Goal: Task Accomplishment & Management: Use online tool/utility

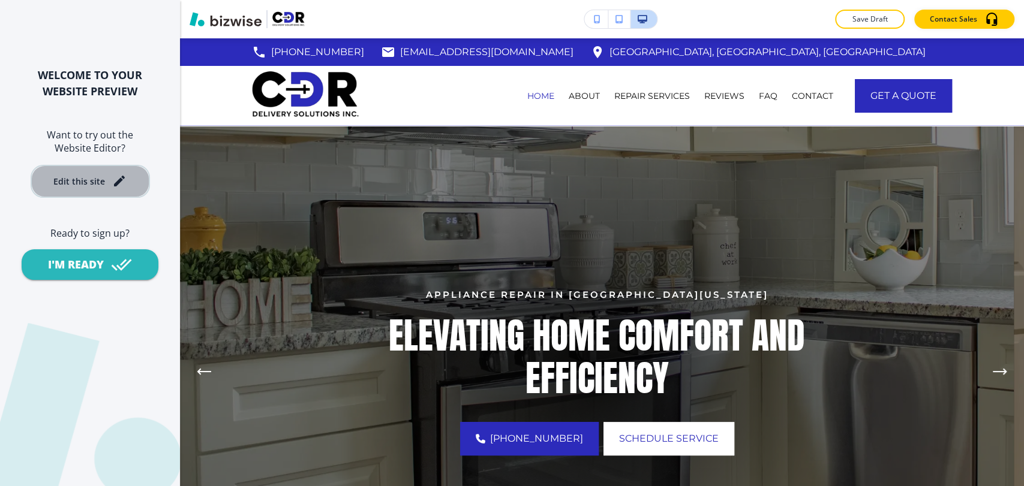
click at [90, 184] on div "Edit this site" at bounding box center [79, 181] width 52 height 9
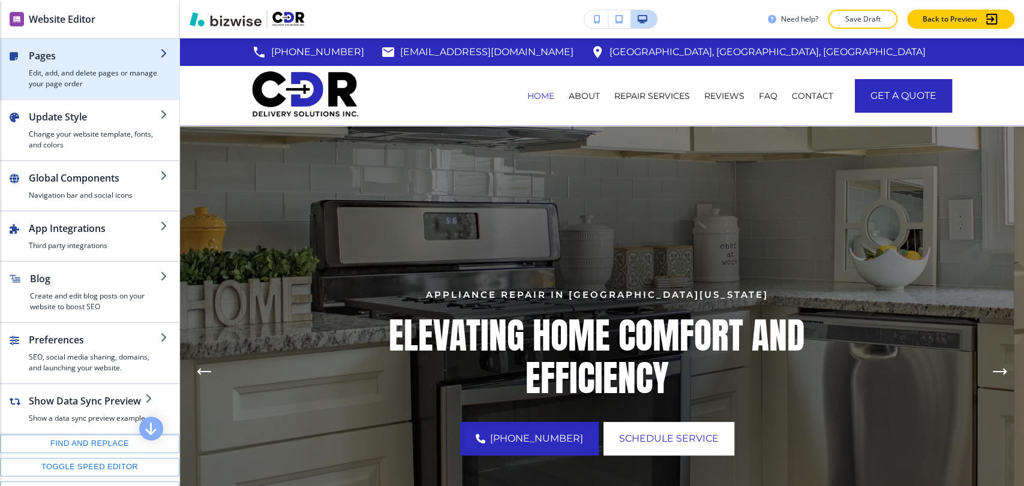
click at [110, 65] on div "button" at bounding box center [94, 65] width 131 height 5
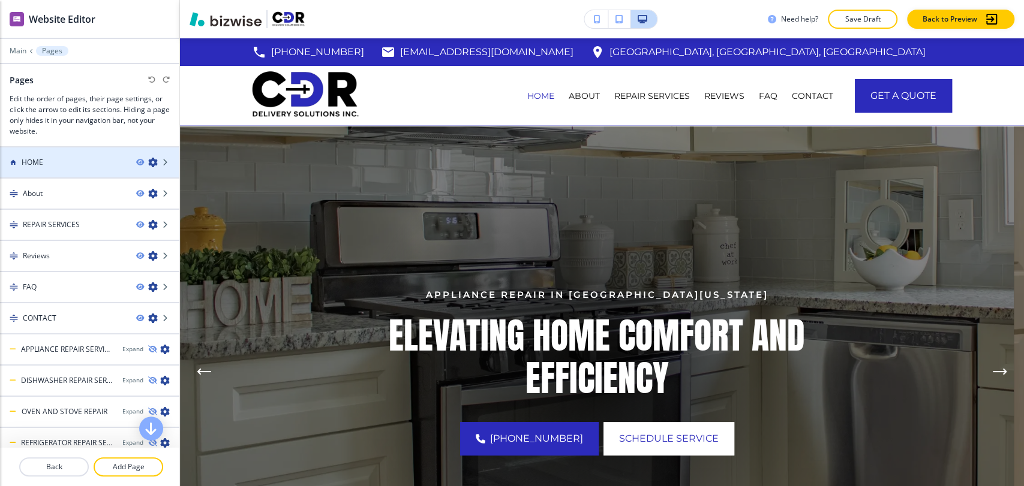
click at [89, 158] on div "HOME" at bounding box center [63, 162] width 127 height 11
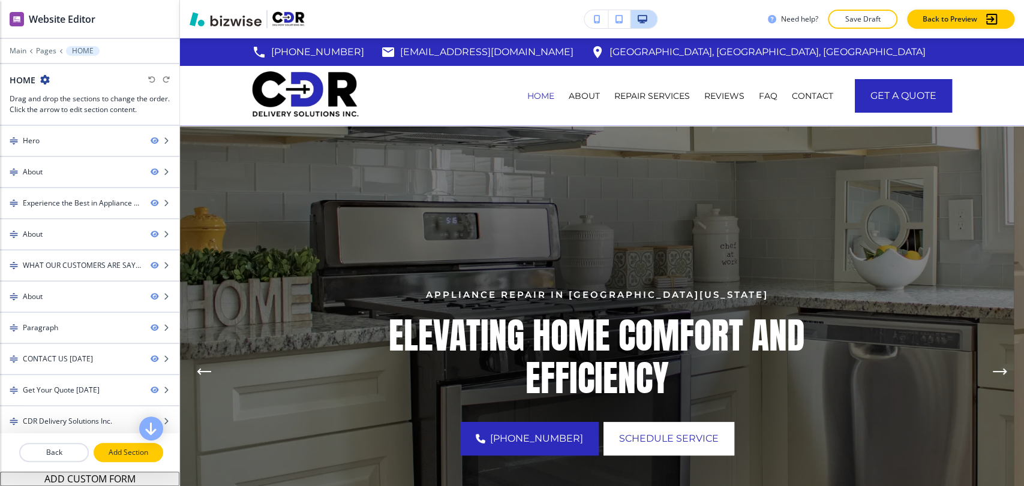
click at [115, 444] on button "Add Section" at bounding box center [129, 452] width 70 height 19
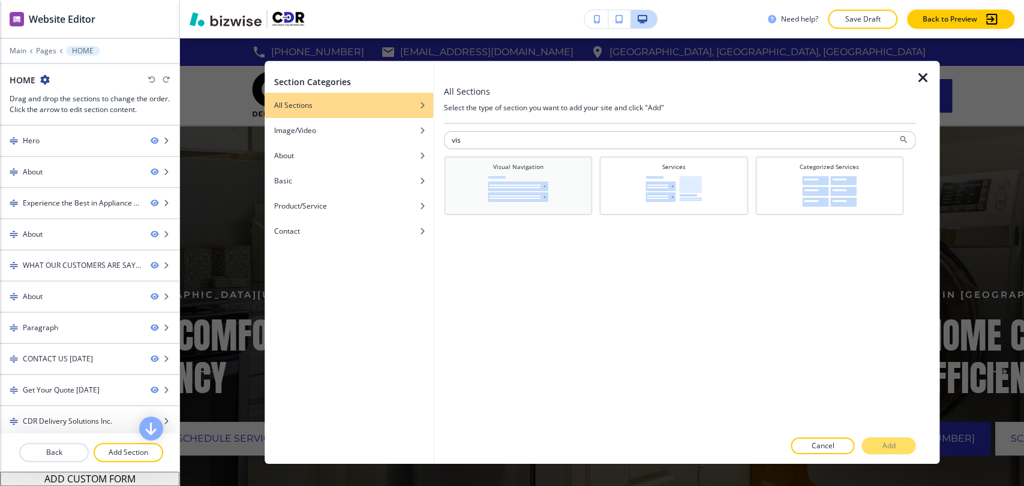
type input "vis"
click at [569, 181] on div "Visual Navigation" at bounding box center [518, 184] width 136 height 44
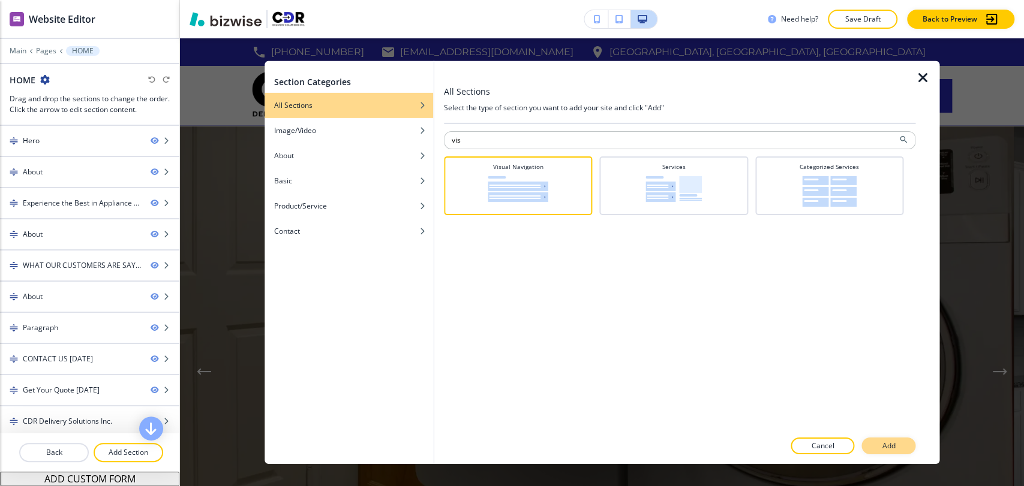
click at [894, 443] on p "Add" at bounding box center [888, 446] width 13 height 11
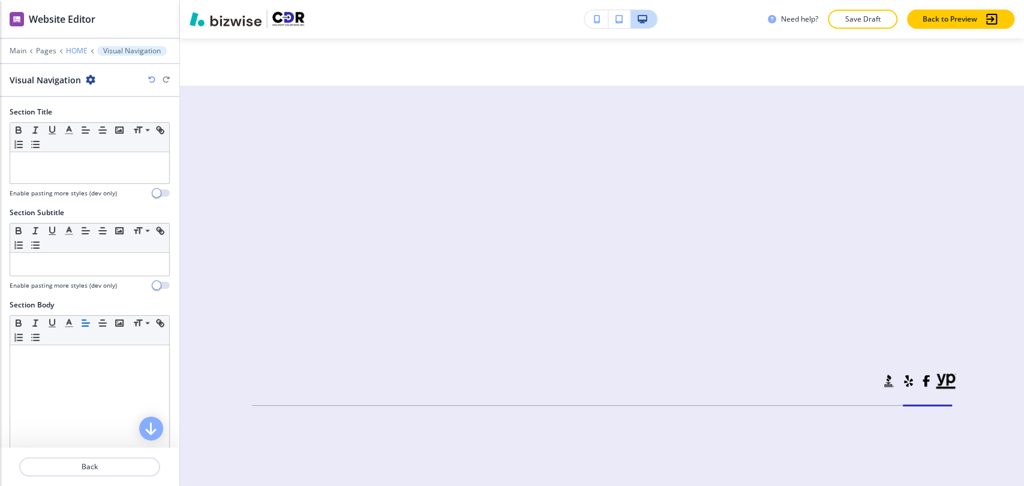
scroll to position [6339, 0]
click at [78, 47] on p "HOME" at bounding box center [77, 51] width 22 height 8
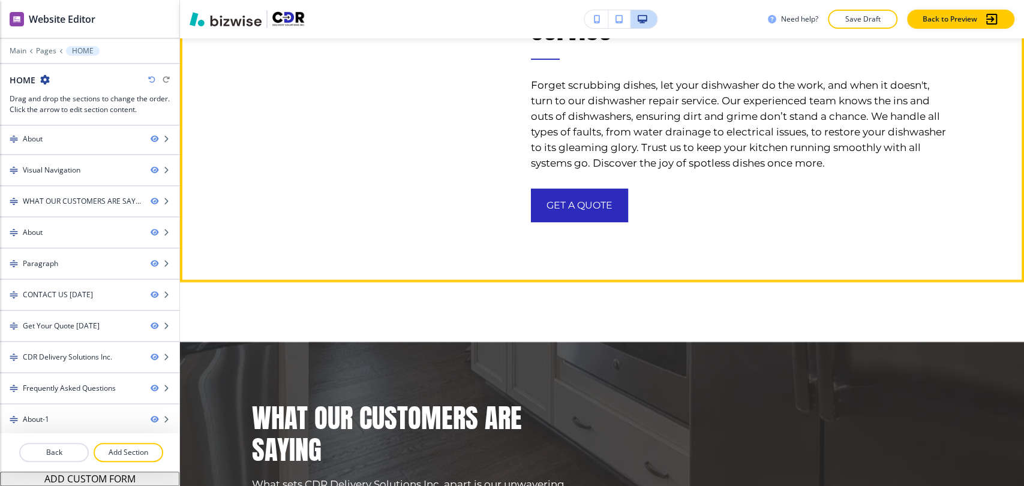
scroll to position [2574, 0]
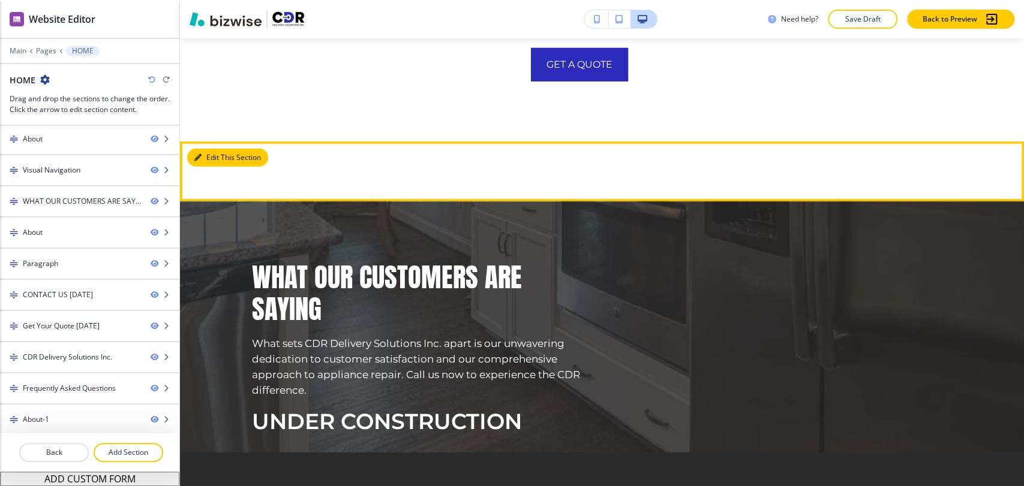
click at [217, 167] on button "Edit This Section" at bounding box center [227, 158] width 81 height 18
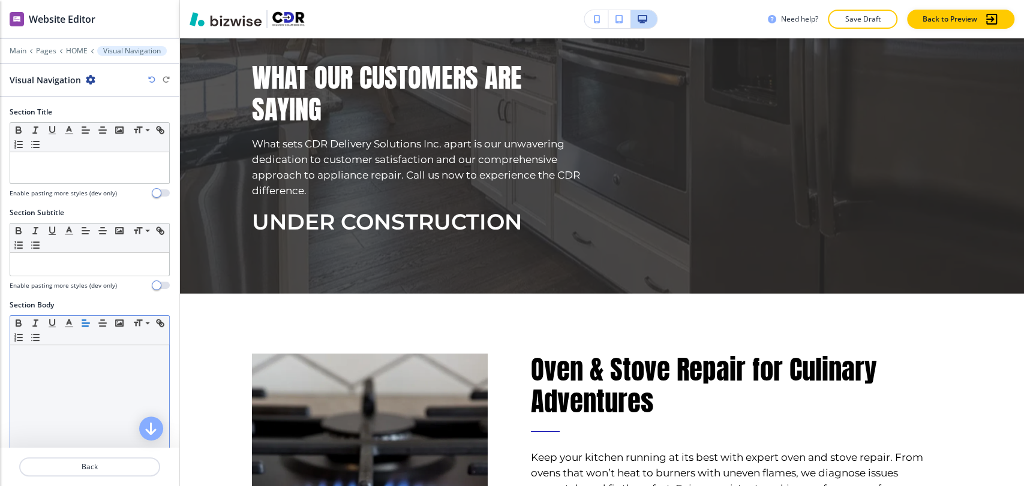
scroll to position [277, 0]
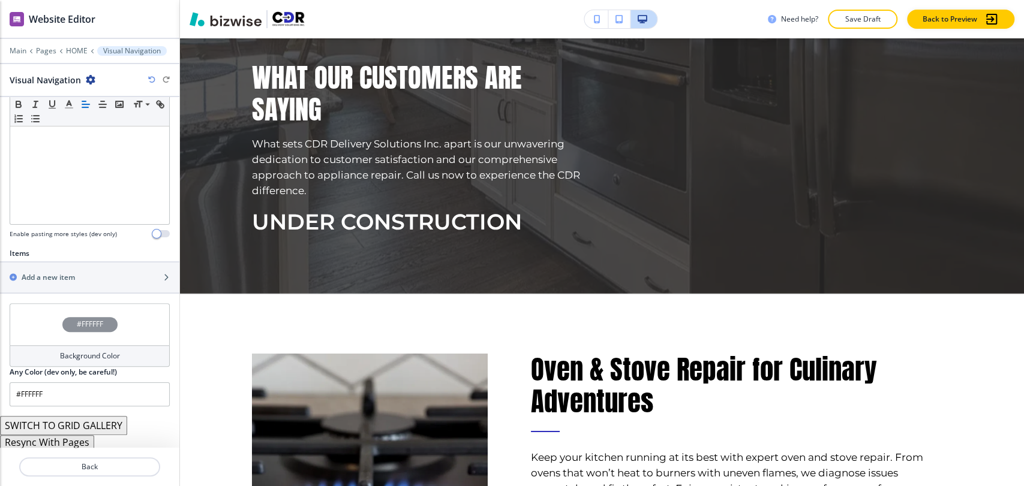
click at [74, 440] on button "Resync With Pages" at bounding box center [47, 442] width 94 height 14
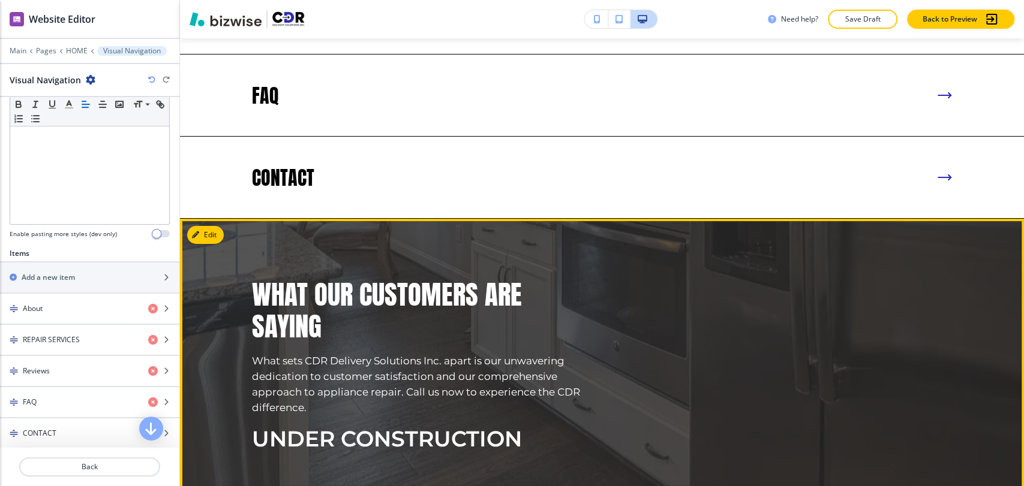
scroll to position [3307, 0]
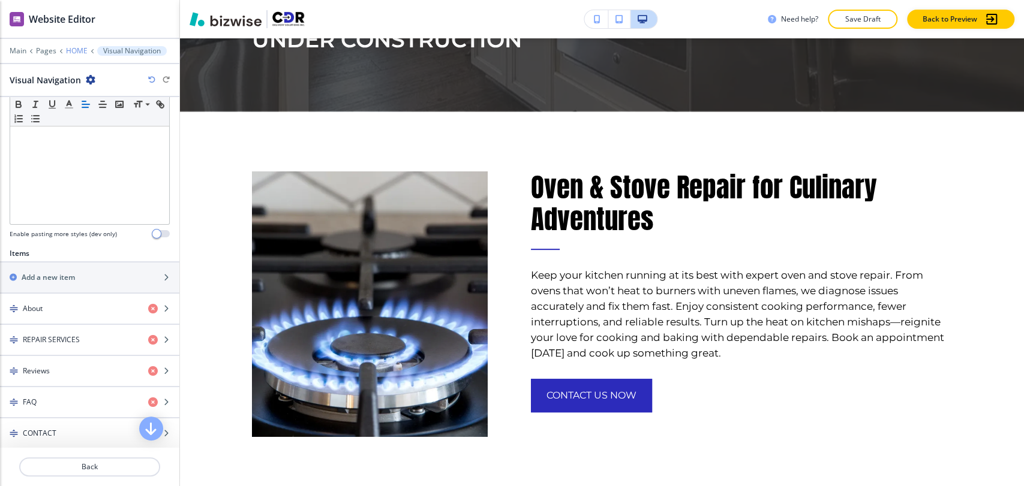
click at [77, 54] on p "HOME" at bounding box center [77, 51] width 22 height 8
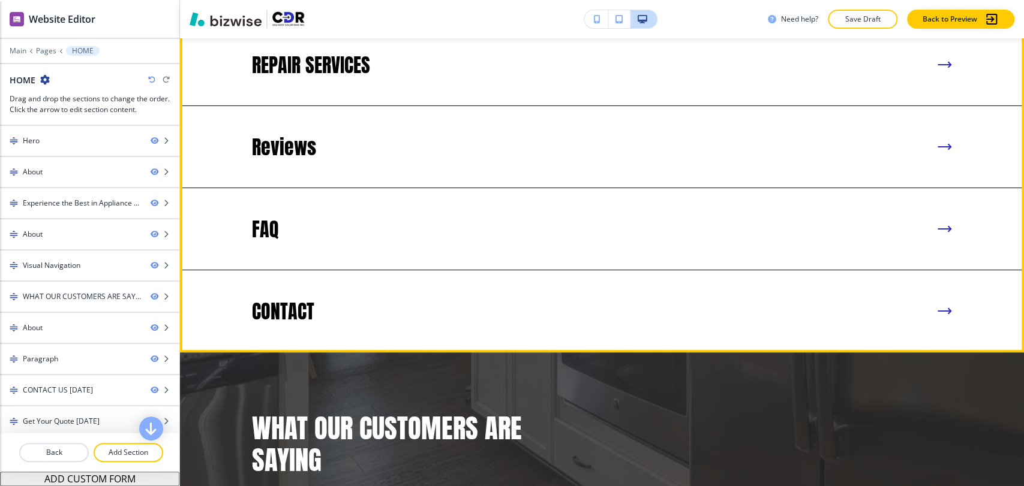
scroll to position [2707, 0]
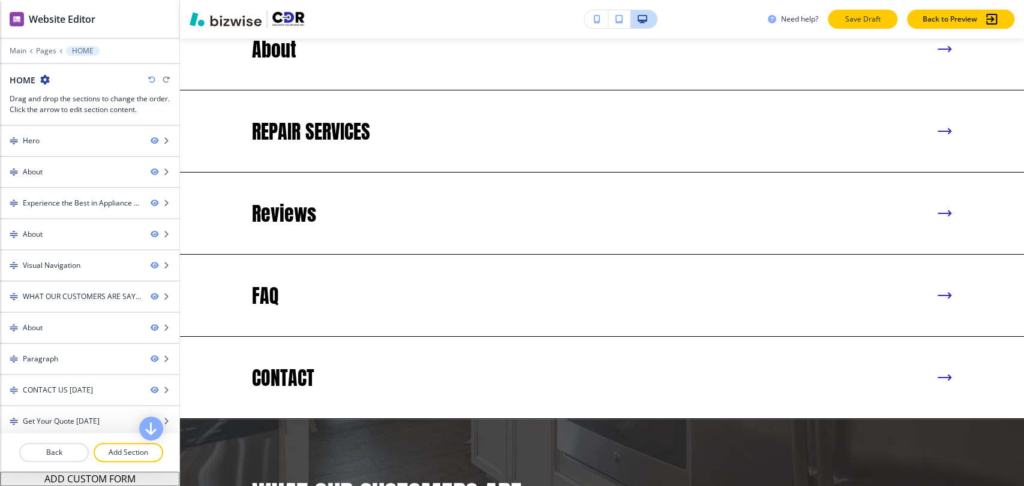
click at [882, 22] on button "Save Draft" at bounding box center [863, 19] width 70 height 19
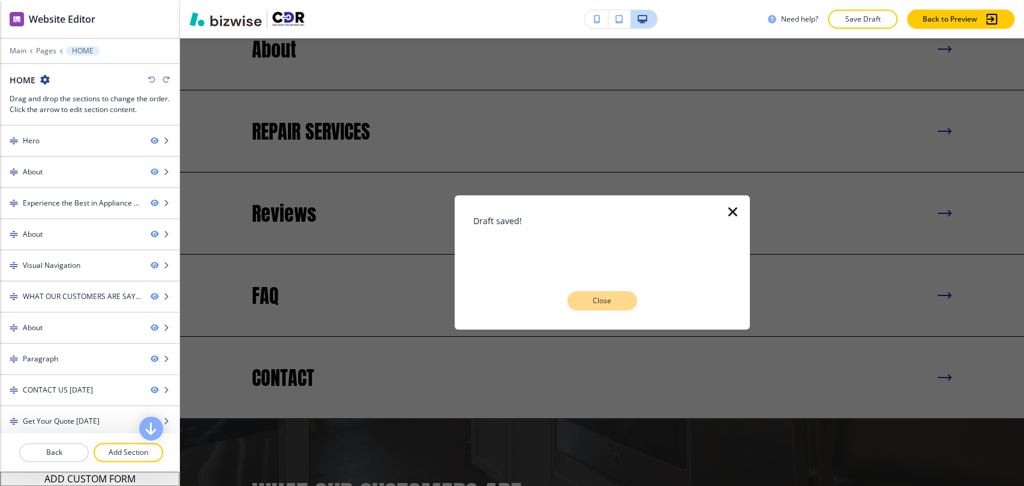
click at [620, 304] on p "Close" at bounding box center [602, 301] width 38 height 11
